Goal: Find specific page/section

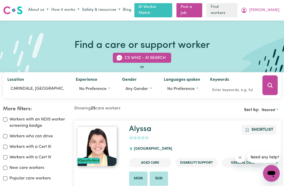
click at [132, 8] on link "Blog" at bounding box center [127, 10] width 11 height 8
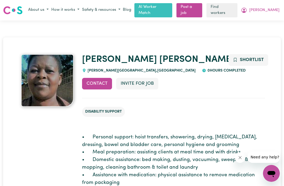
click at [269, 12] on button "[PERSON_NAME]" at bounding box center [259, 10] width 41 height 9
click at [269, 21] on link "My Dashboard" at bounding box center [259, 20] width 41 height 10
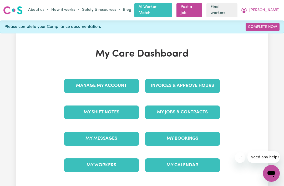
click at [120, 137] on link "My Messages" at bounding box center [101, 139] width 75 height 14
